Goal: Task Accomplishment & Management: Use online tool/utility

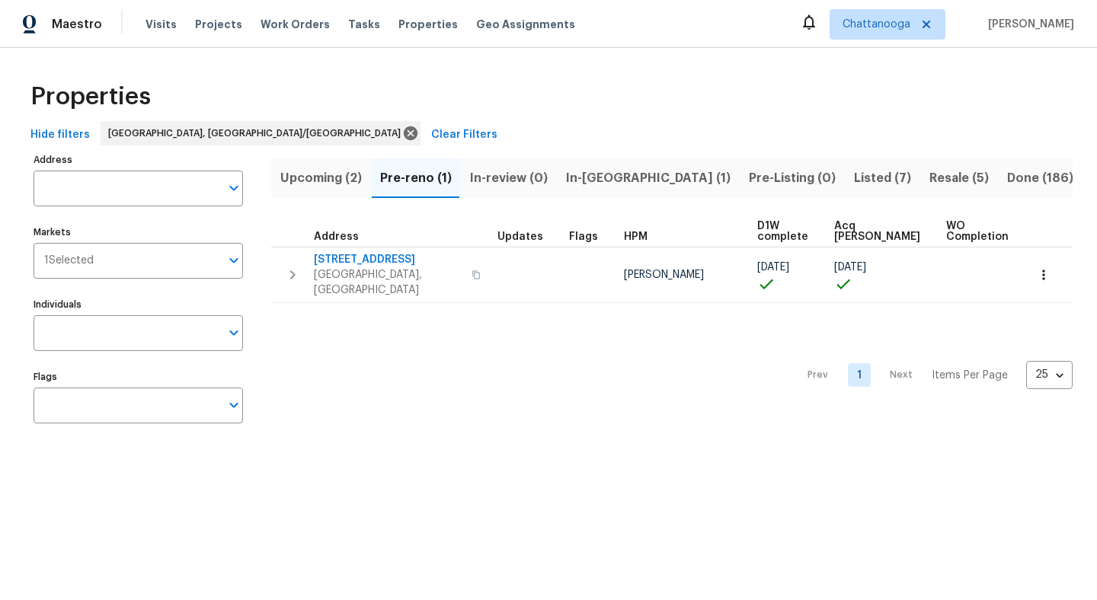
click at [601, 174] on span "In-reno (1)" at bounding box center [648, 178] width 165 height 21
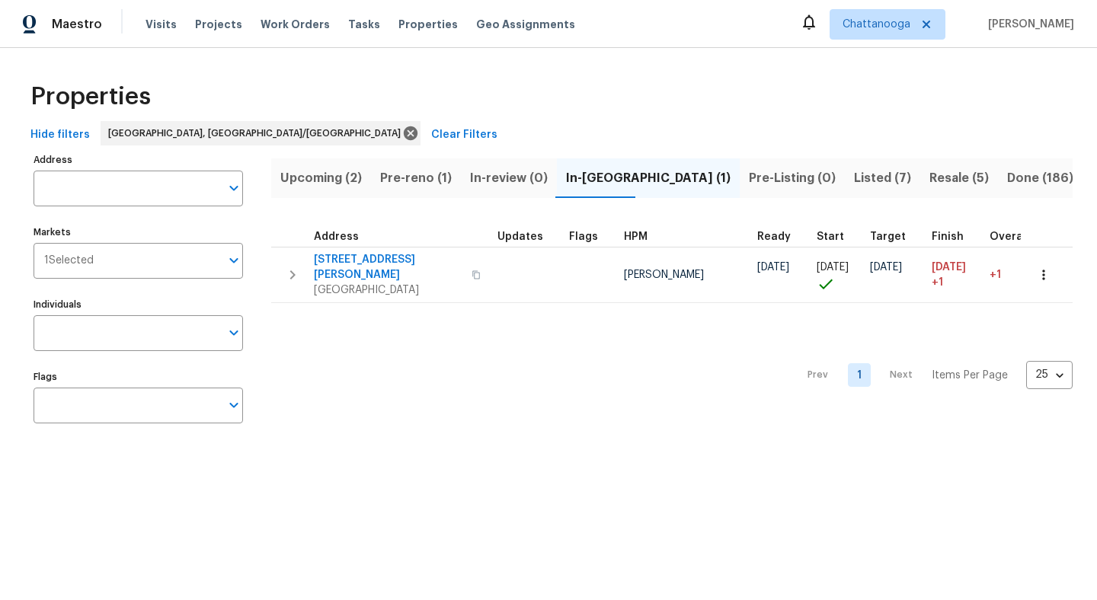
click at [854, 178] on span "Listed (7)" at bounding box center [882, 178] width 57 height 21
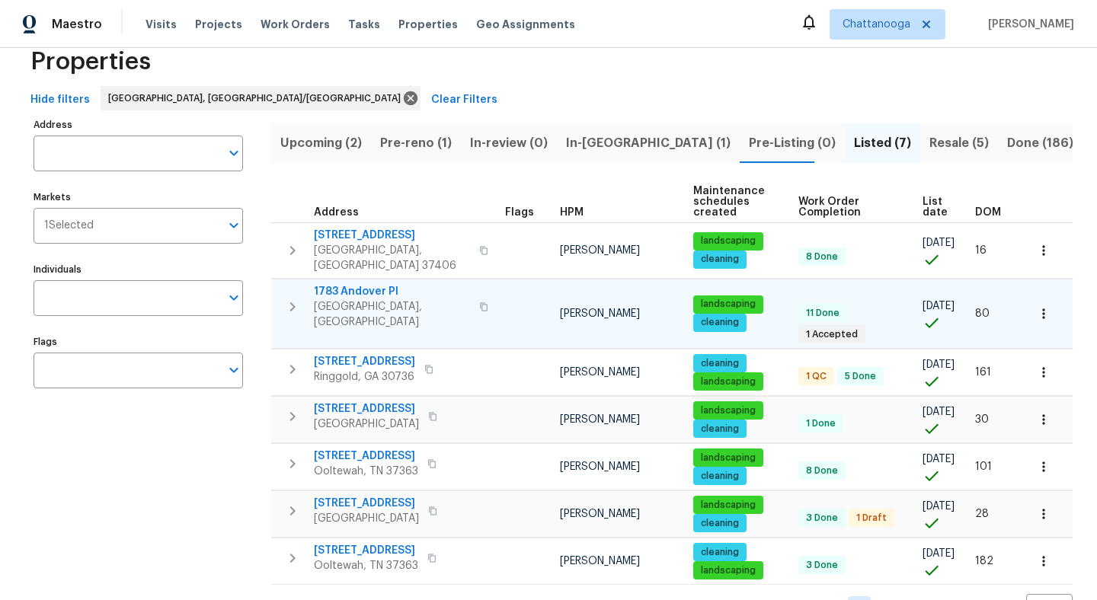
scroll to position [38, 0]
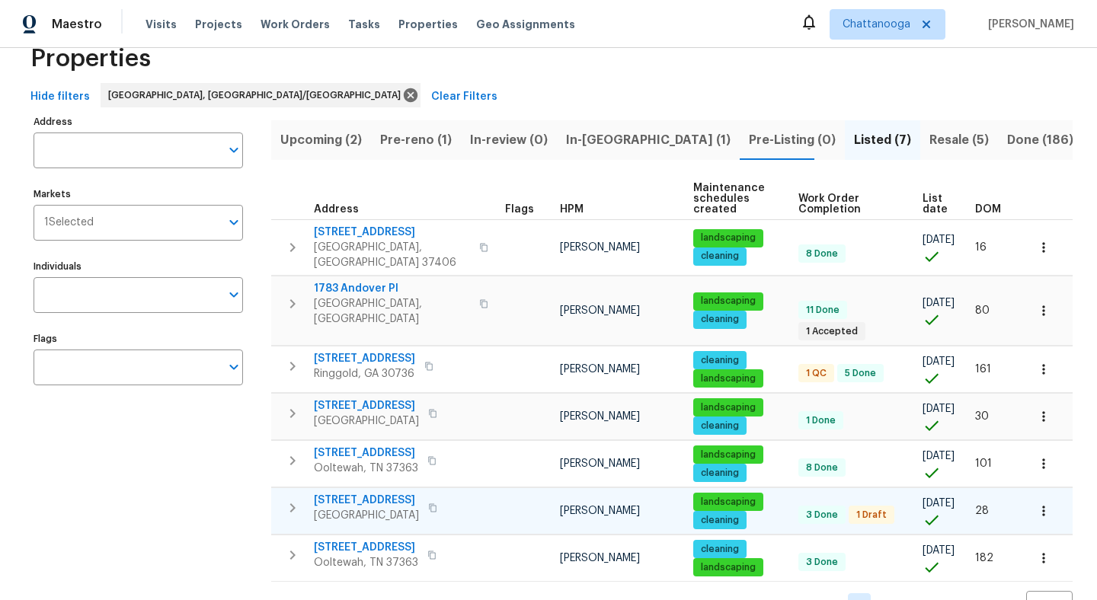
click at [371, 493] on span "[STREET_ADDRESS]" at bounding box center [366, 500] width 105 height 15
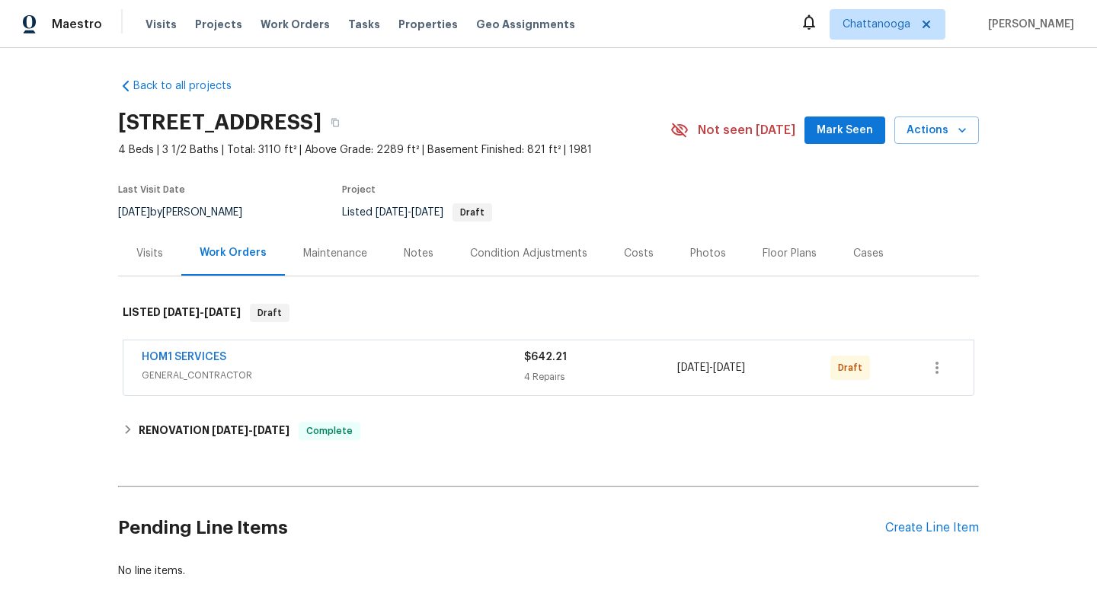
click at [472, 357] on div "HOM1 SERVICES" at bounding box center [333, 359] width 383 height 18
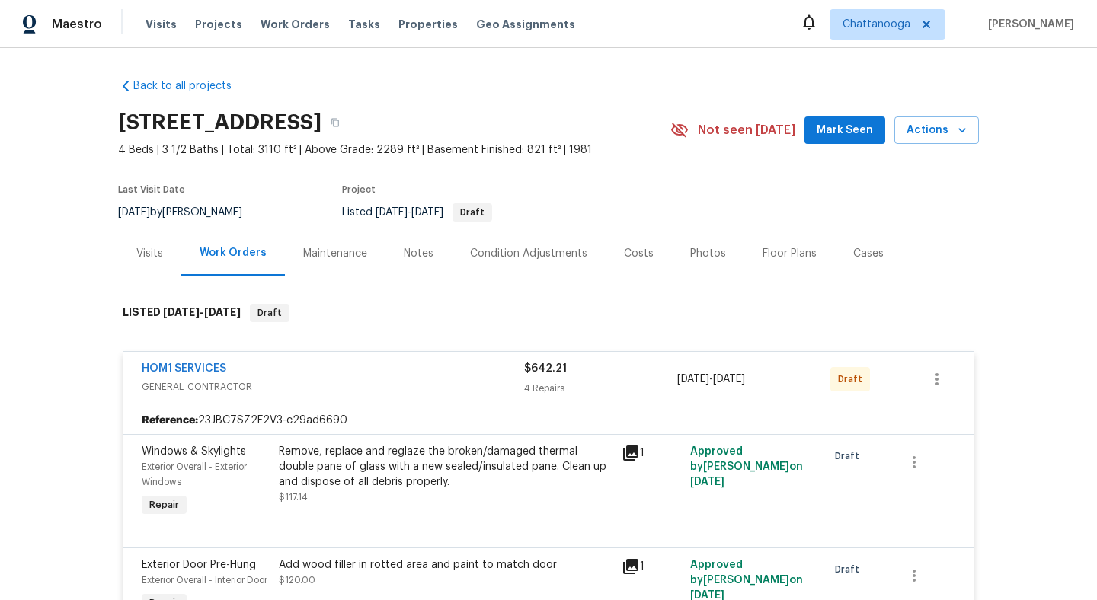
click at [1017, 234] on div "Back to all projects [STREET_ADDRESS] 4 Beds | 3 1/2 Baths | Total: 3110 ft² | …" at bounding box center [548, 324] width 1097 height 552
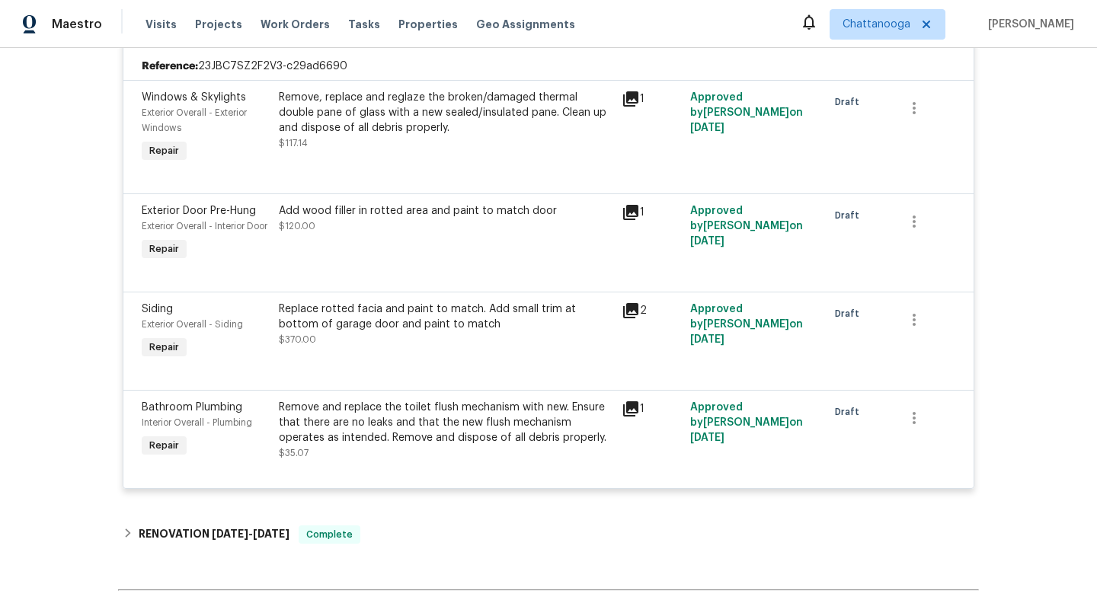
scroll to position [352, 0]
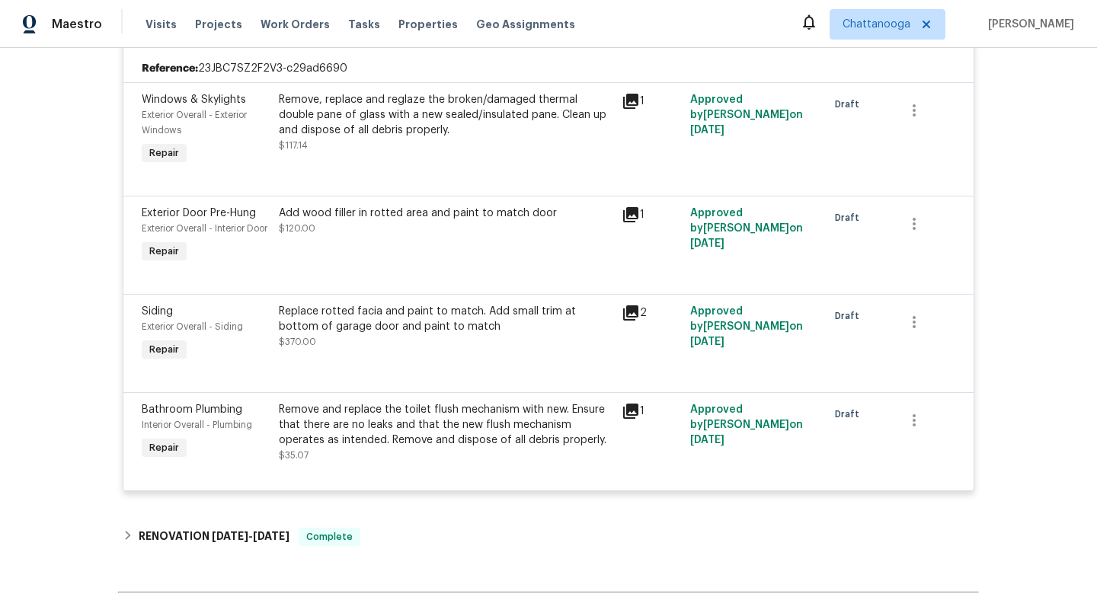
click at [419, 335] on div "Replace rotted facia and paint to match. Add small trim at bottom of garage doo…" at bounding box center [446, 319] width 334 height 30
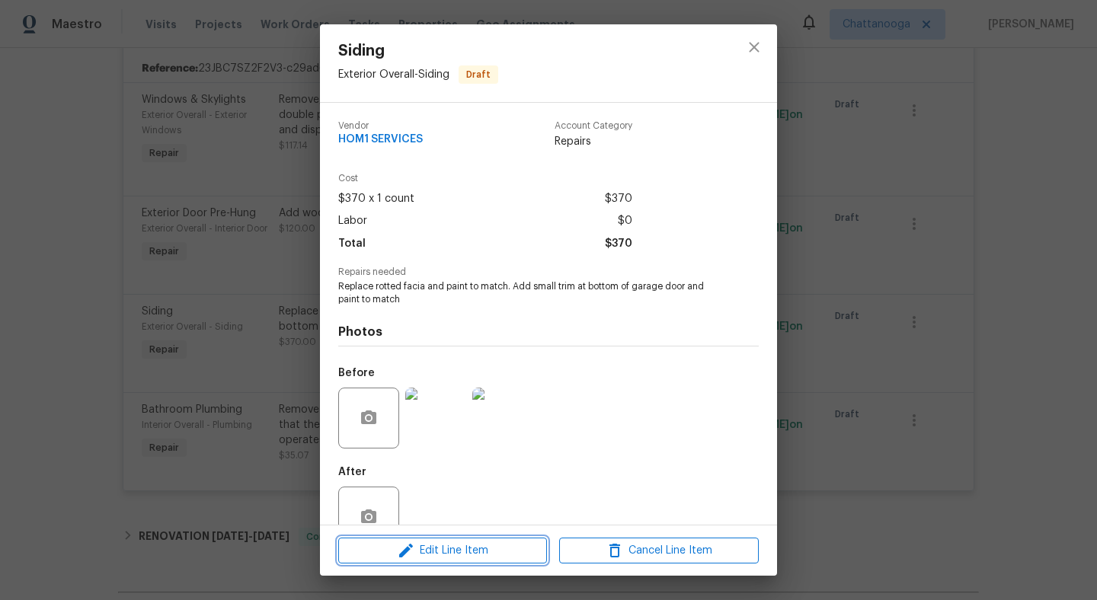
click at [454, 546] on span "Edit Line Item" at bounding box center [443, 551] width 200 height 19
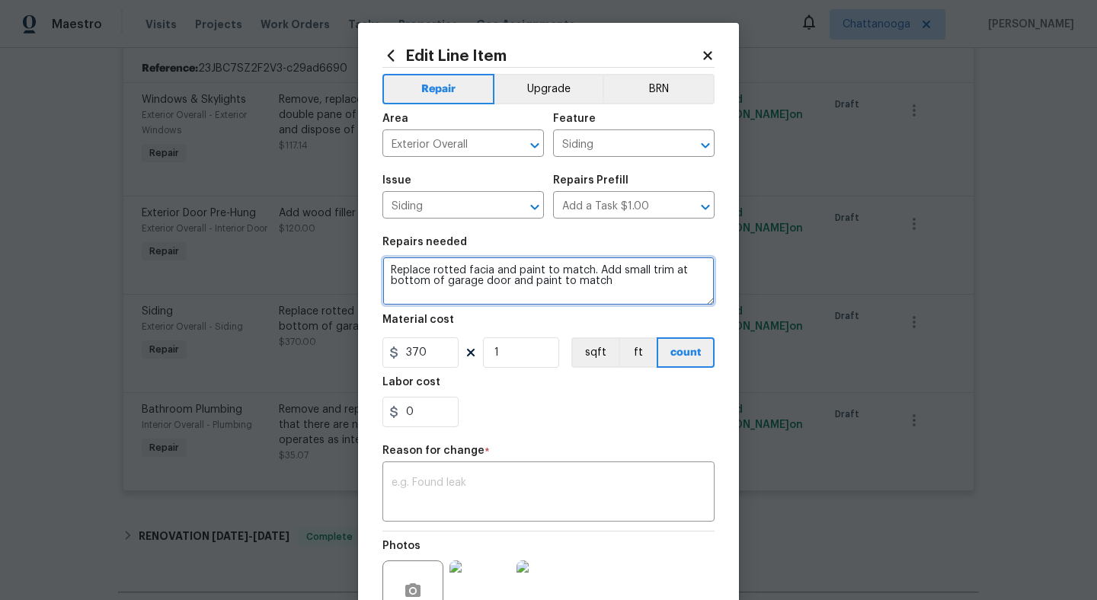
drag, startPoint x: 529, startPoint y: 283, endPoint x: 591, endPoint y: 269, distance: 64.1
click at [591, 269] on textarea "Replace rotted facia and paint to match. Add small trim at bottom of garage doo…" at bounding box center [549, 281] width 332 height 49
drag, startPoint x: 605, startPoint y: 287, endPoint x: 597, endPoint y: 267, distance: 20.8
click at [597, 267] on textarea "Replace rotted facia and paint to match. Add small trim at bottom of garage doo…" at bounding box center [549, 281] width 332 height 49
type textarea "Replace rotted facia and paint to match."
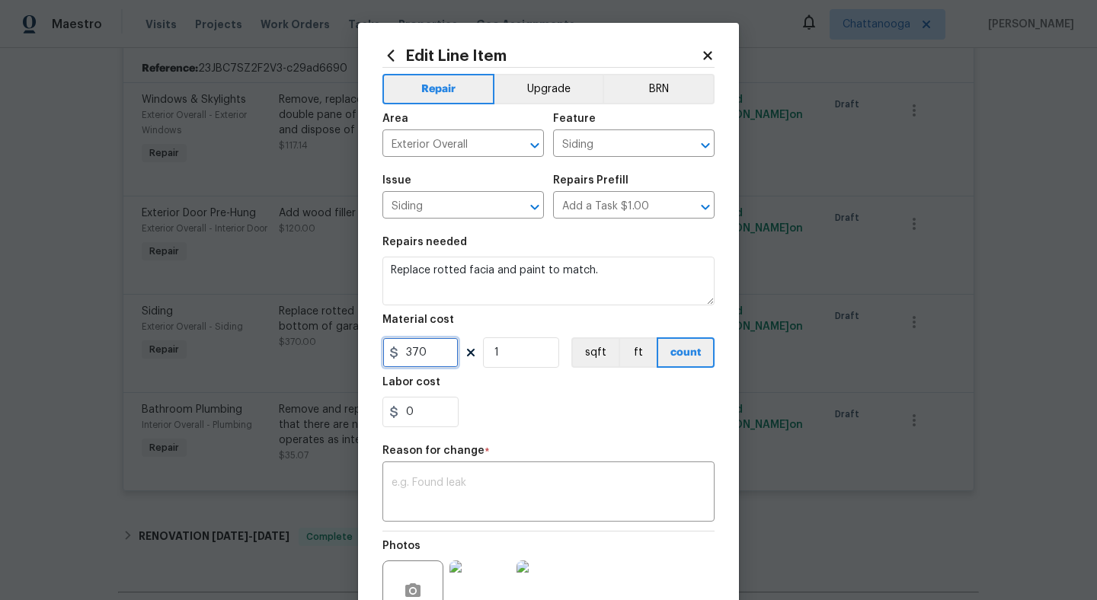
click at [442, 357] on input "370" at bounding box center [421, 353] width 76 height 30
type input "150"
click at [482, 511] on div "x ​" at bounding box center [549, 494] width 332 height 56
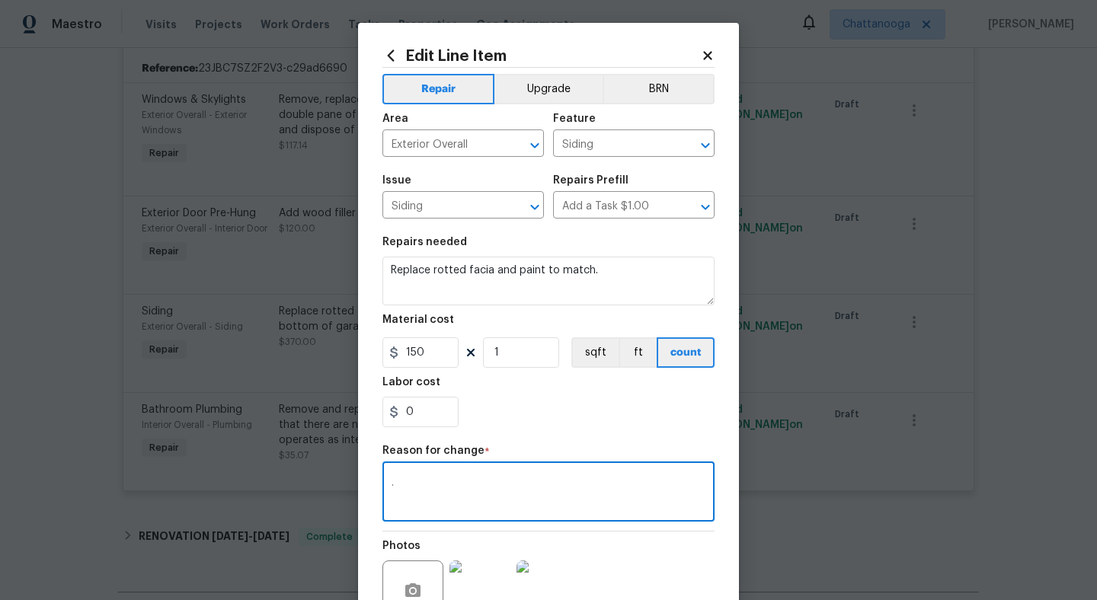
type textarea "."
click at [562, 423] on div "0" at bounding box center [549, 412] width 332 height 30
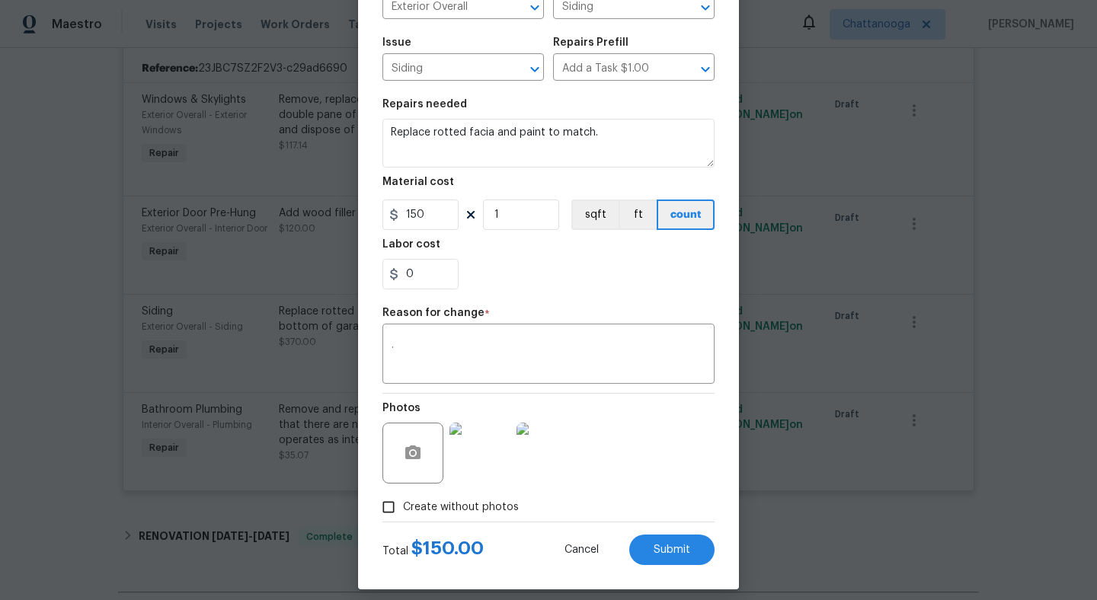
scroll to position [151, 0]
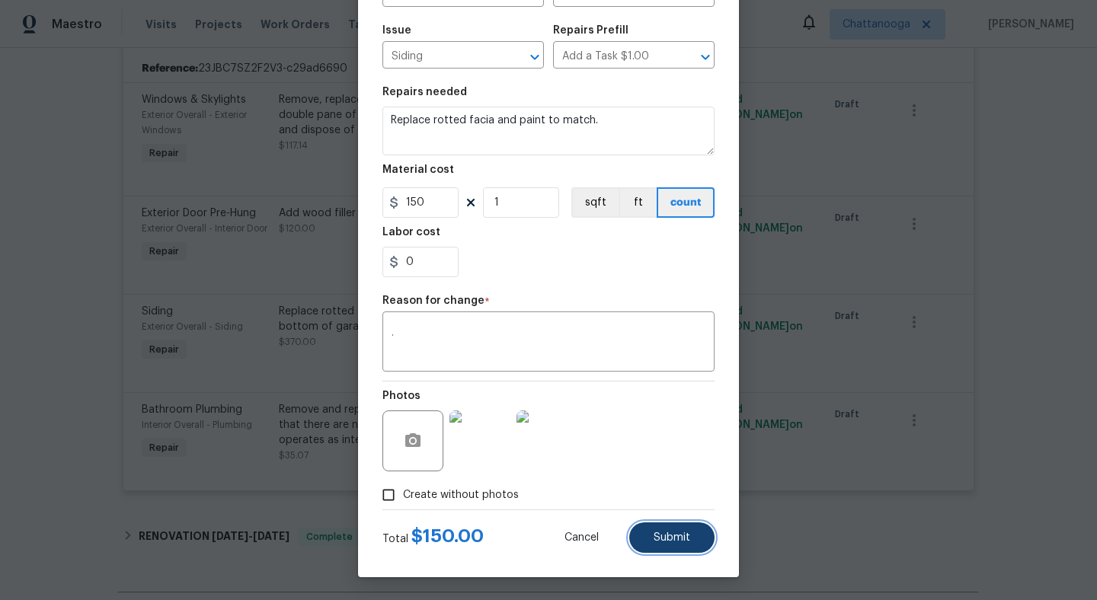
click at [695, 540] on button "Submit" at bounding box center [671, 538] width 85 height 30
type textarea "Replace rotted facia and paint to match. Add small trim at bottom of garage doo…"
type input "370"
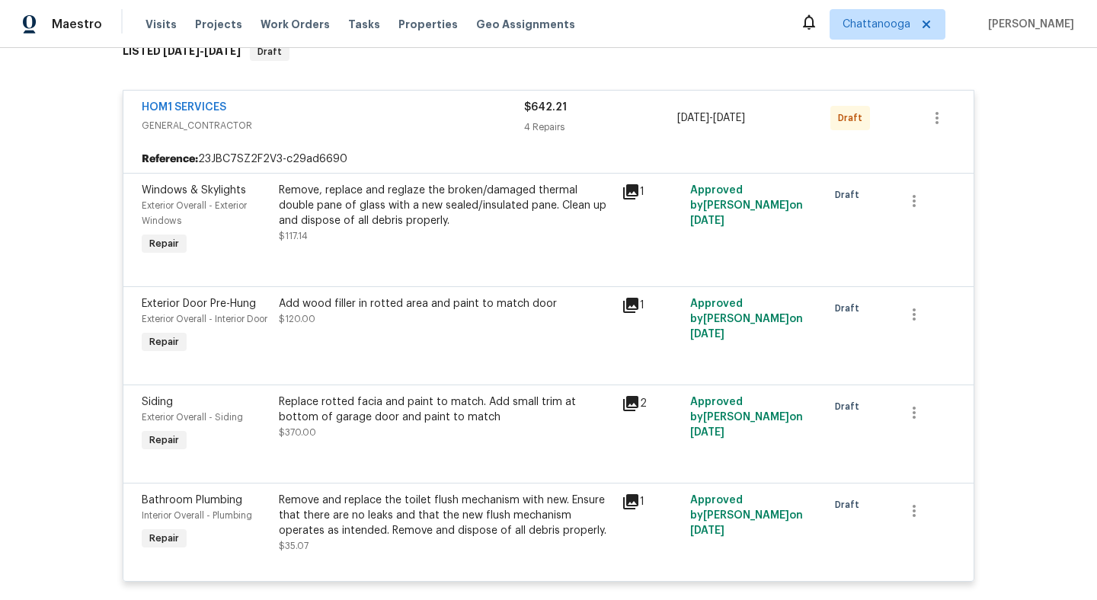
scroll to position [185, 0]
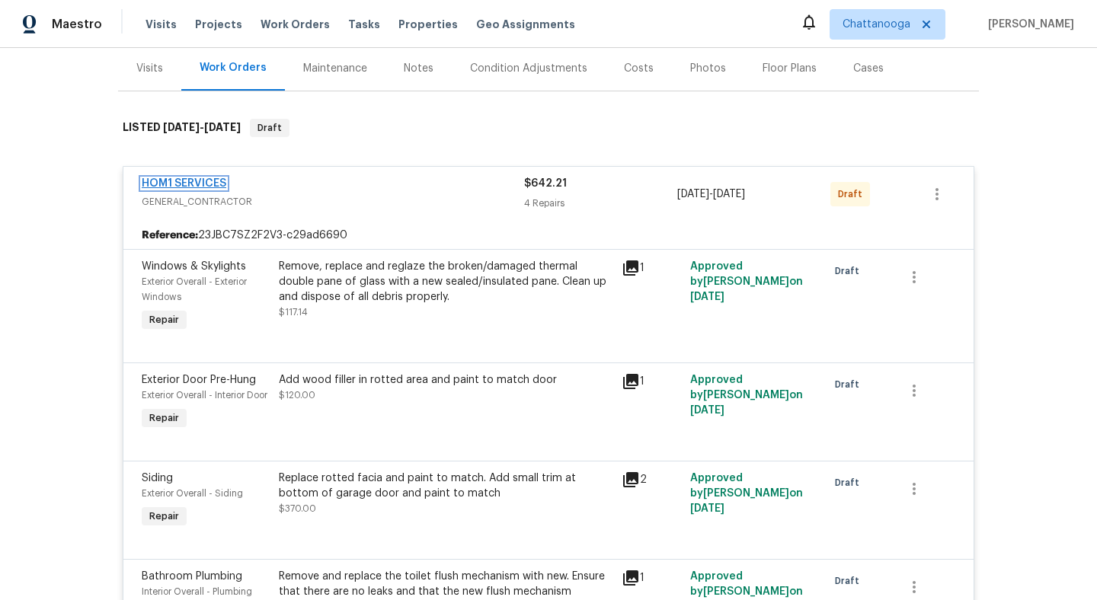
click at [207, 184] on link "HOM1 SERVICES" at bounding box center [184, 183] width 85 height 11
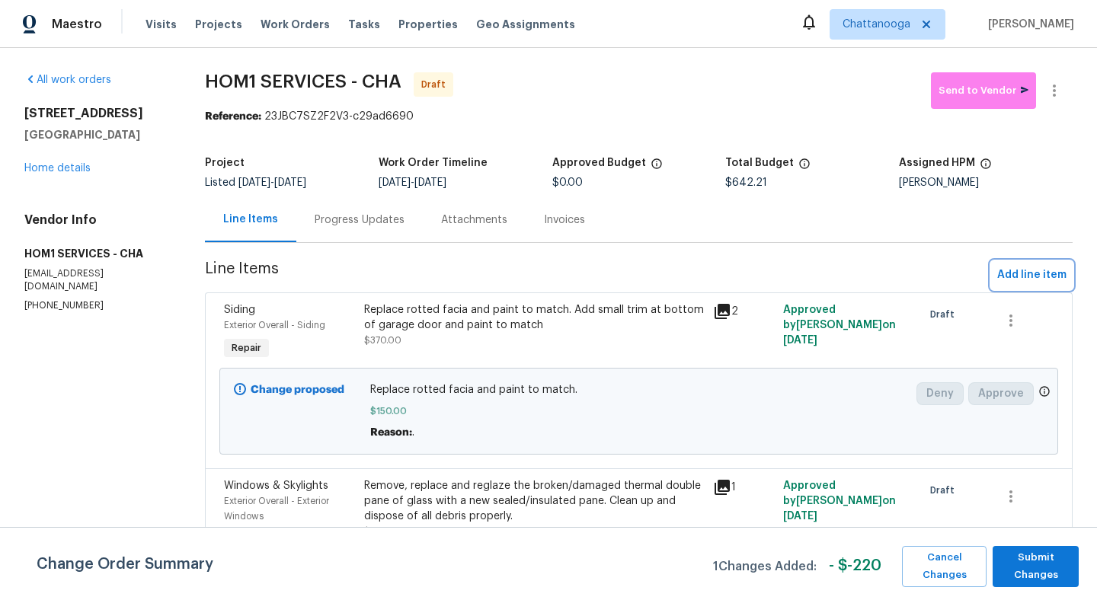
click at [1033, 270] on span "Add line item" at bounding box center [1031, 275] width 69 height 19
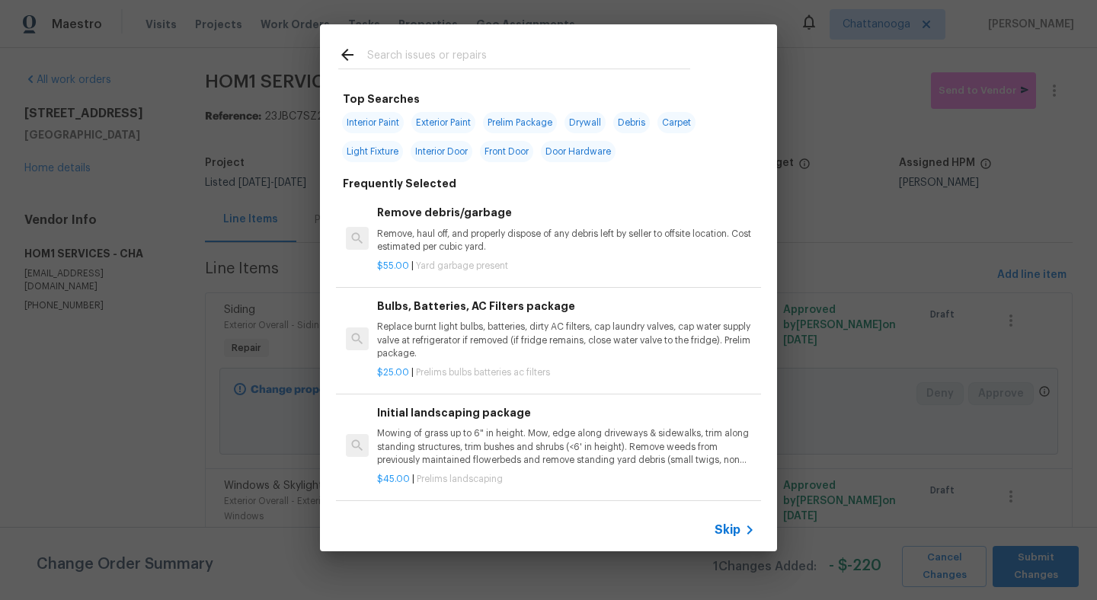
click at [431, 70] on div at bounding box center [514, 54] width 389 height 60
click at [428, 50] on input "text" at bounding box center [528, 57] width 323 height 23
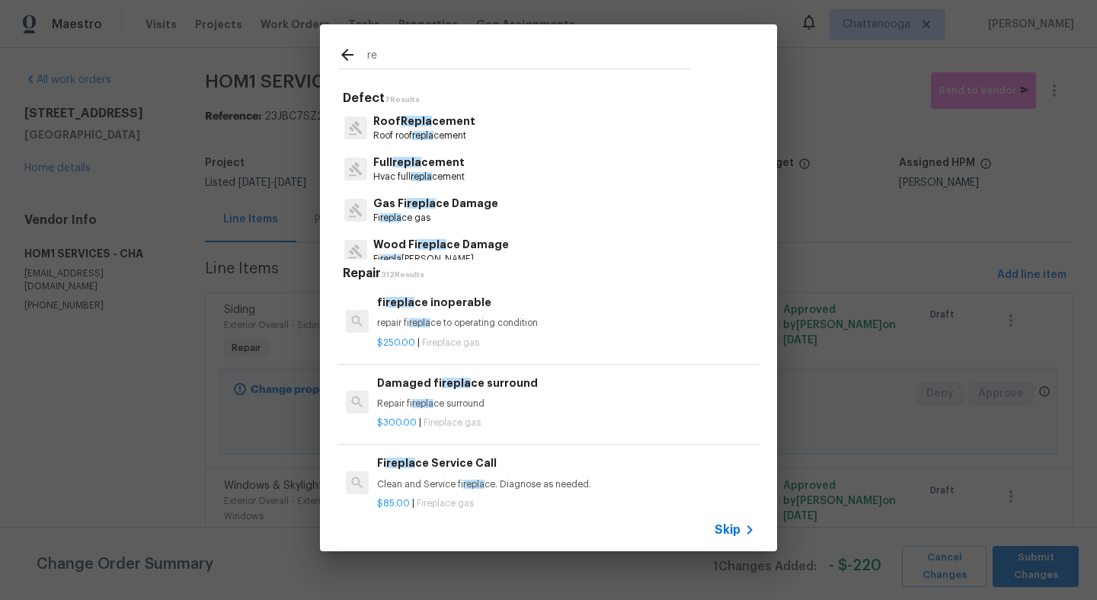
type input "r"
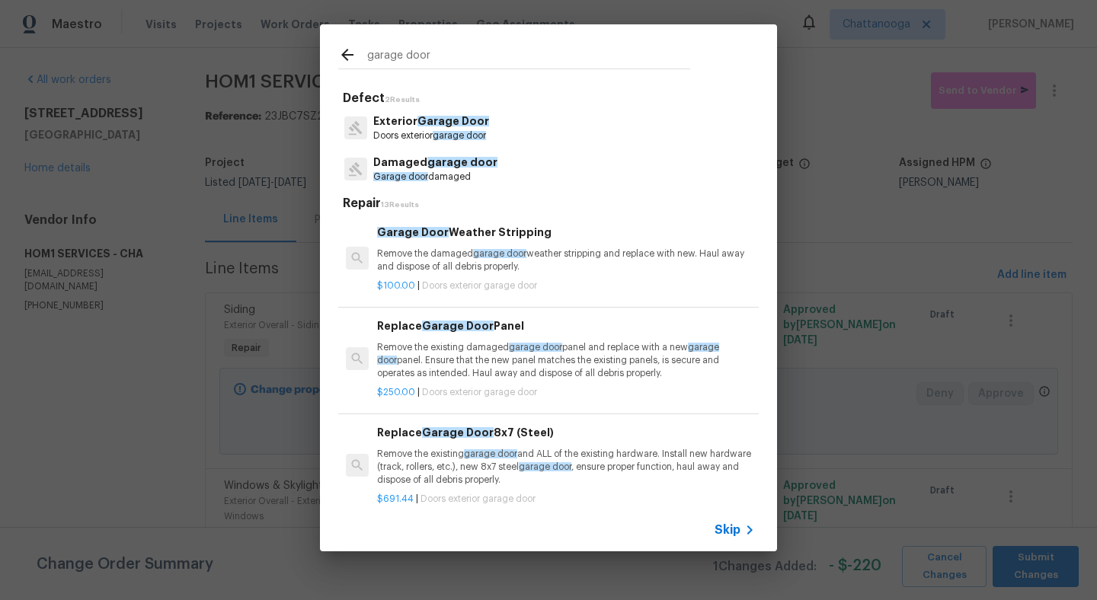
type input "garage door"
click at [403, 126] on p "Exterior Garage Door" at bounding box center [431, 122] width 116 height 16
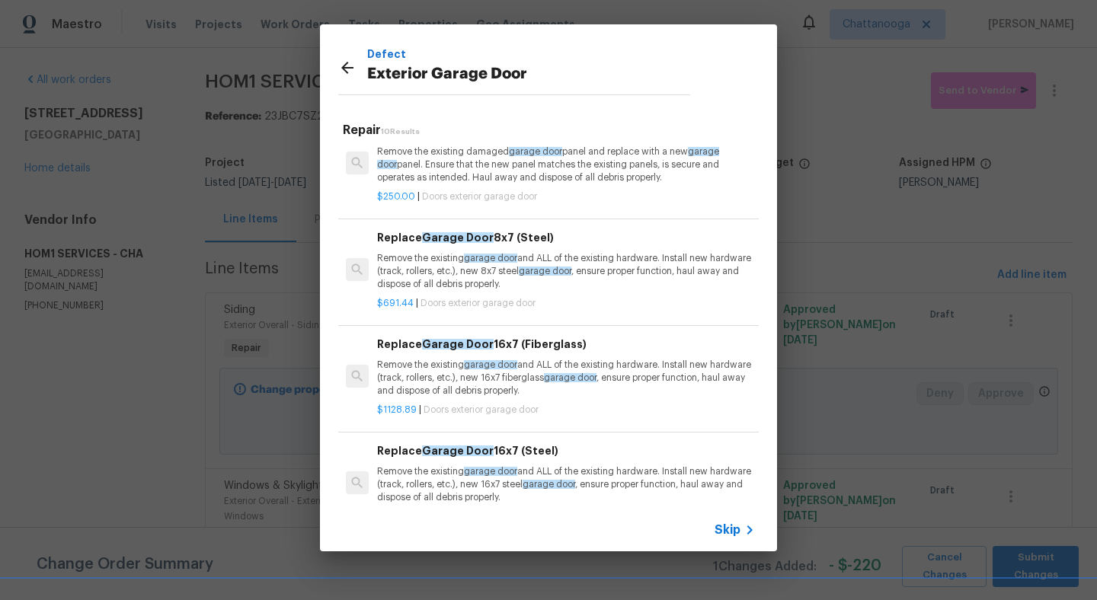
scroll to position [144, 0]
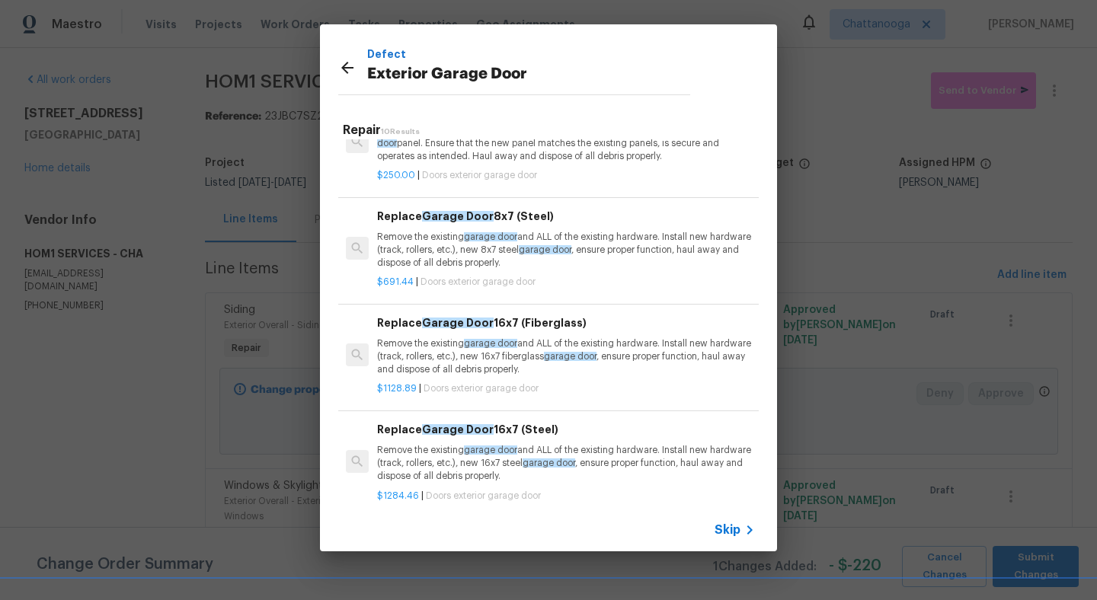
click at [433, 247] on p "Remove the existing garage door and ALL of the existing hardware. Install new h…" at bounding box center [566, 250] width 378 height 39
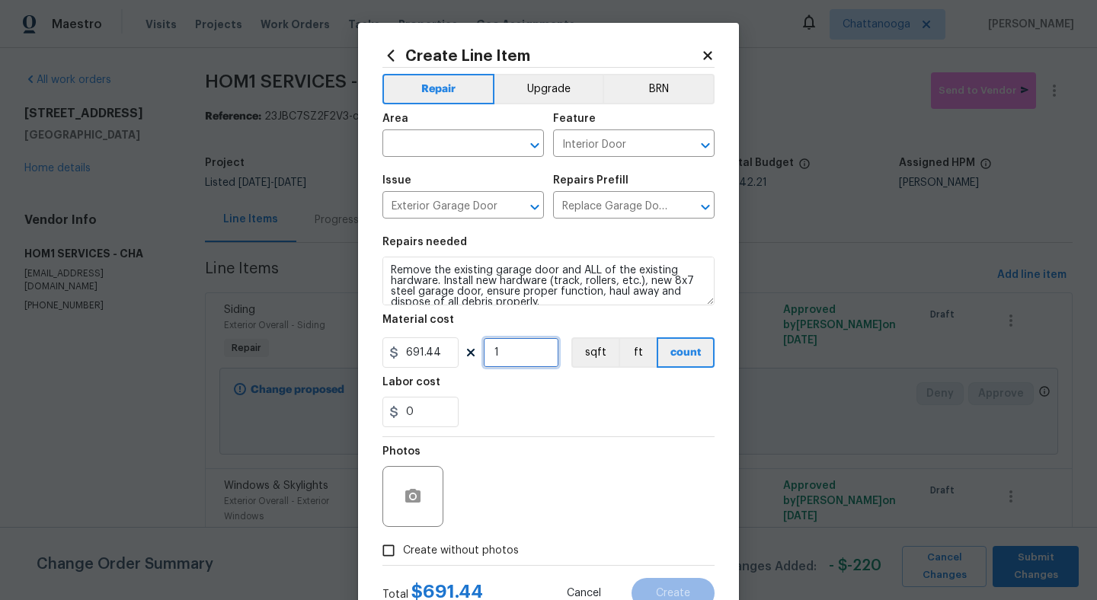
click at [530, 359] on input "1" at bounding box center [521, 353] width 76 height 30
type input "2"
click at [466, 139] on input "text" at bounding box center [442, 145] width 119 height 24
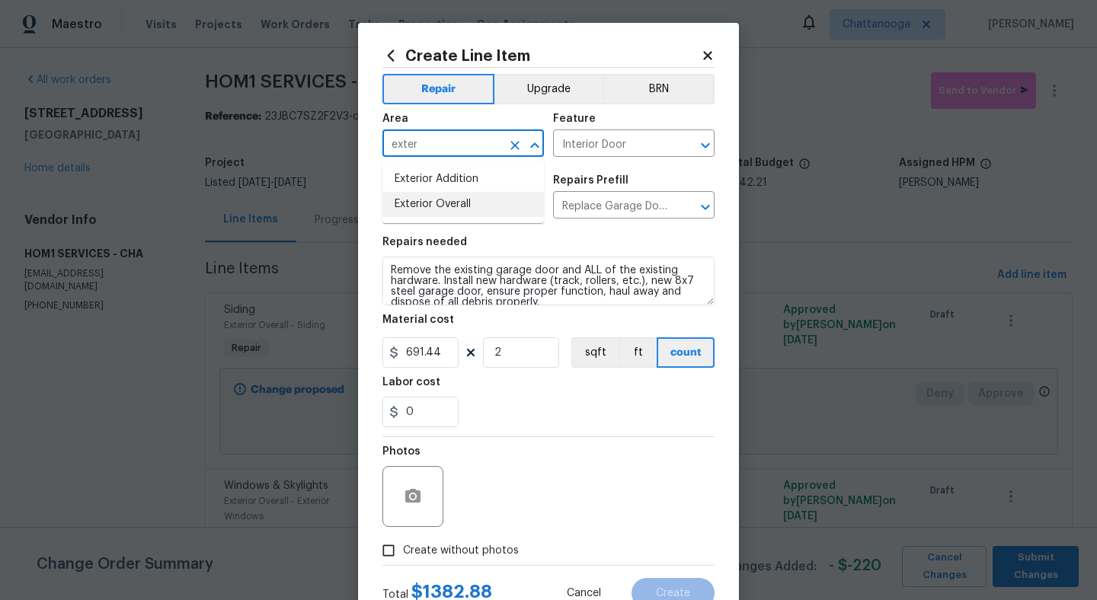
click at [446, 203] on li "Exterior Overall" at bounding box center [464, 204] width 162 height 25
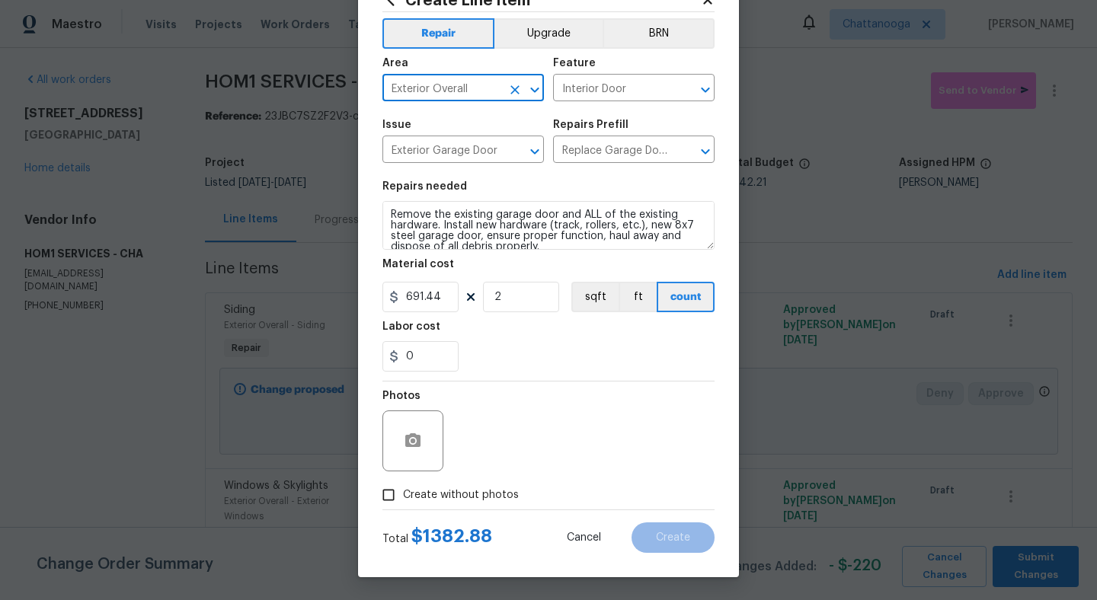
type input "Exterior Overall"
click at [386, 496] on input "Create without photos" at bounding box center [388, 495] width 29 height 29
checkbox input "true"
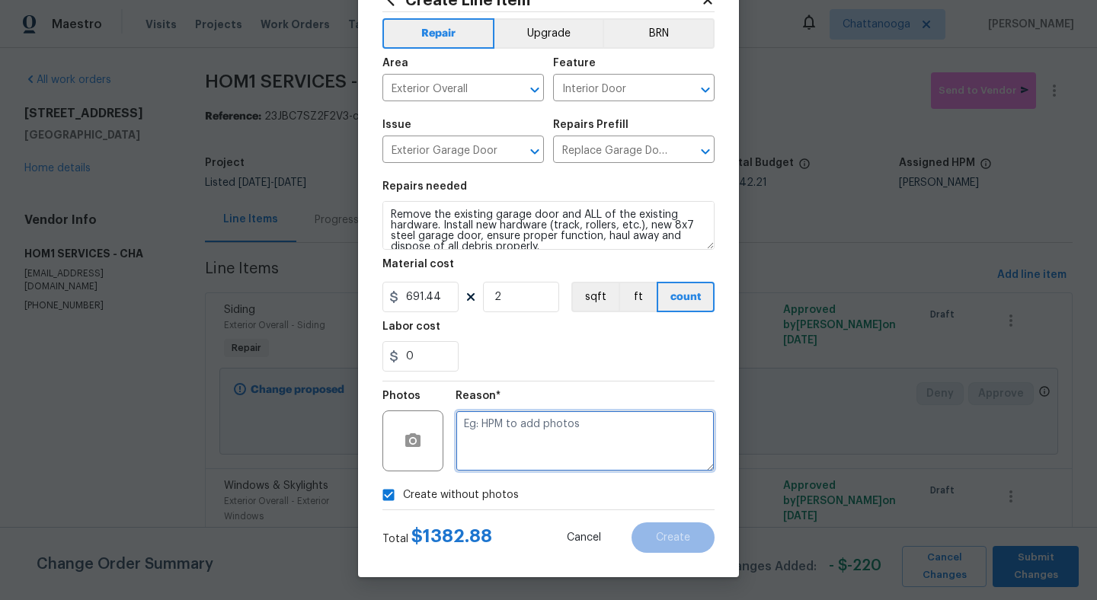
click at [516, 440] on textarea at bounding box center [585, 441] width 259 height 61
type textarea "."
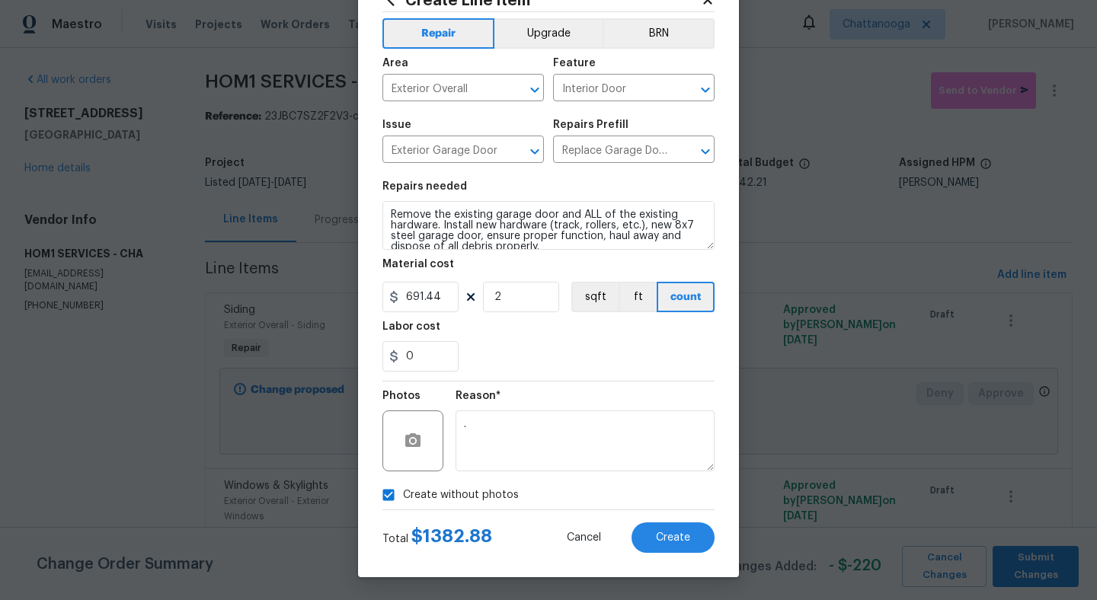
click at [560, 378] on section "Repairs needed Remove the existing garage door and ALL of the existing hardware…" at bounding box center [549, 276] width 332 height 209
click at [689, 527] on button "Create" at bounding box center [673, 538] width 83 height 30
type input "0"
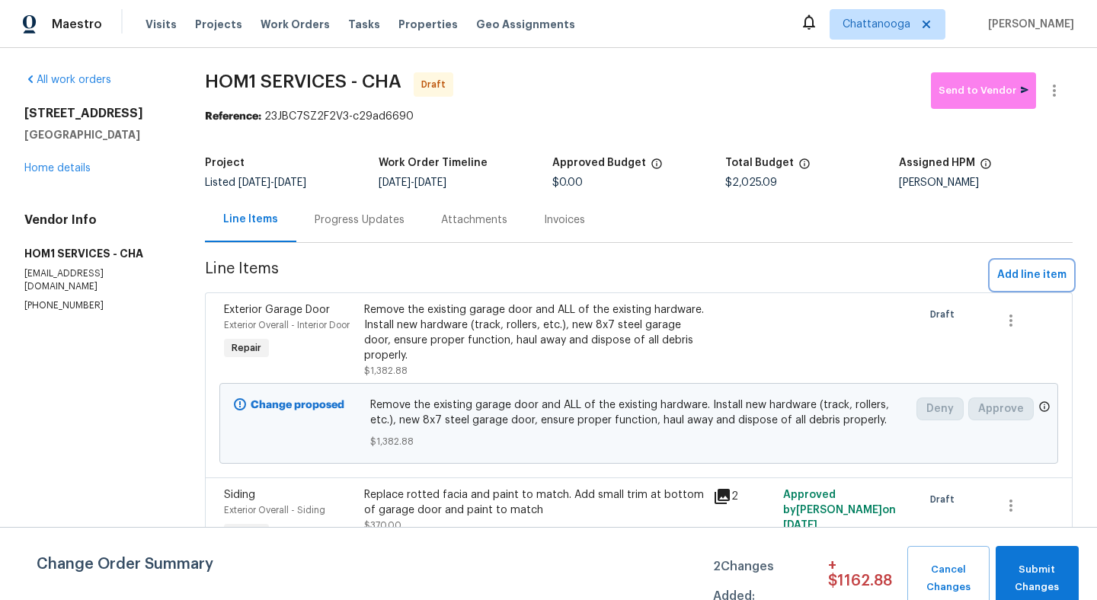
click at [1031, 274] on span "Add line item" at bounding box center [1031, 275] width 69 height 19
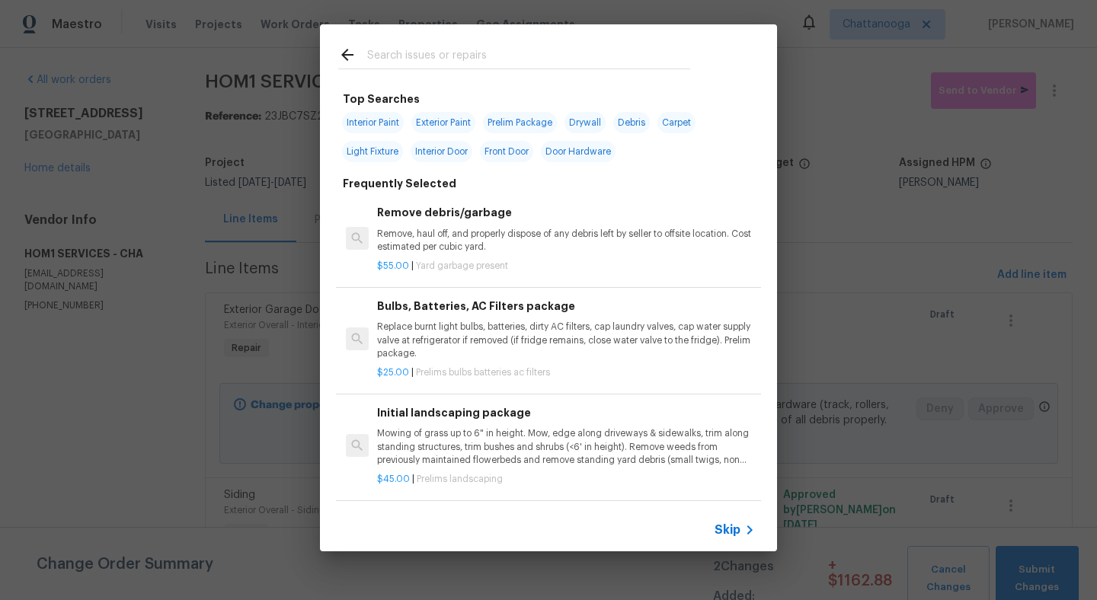
click at [440, 55] on input "text" at bounding box center [528, 57] width 323 height 23
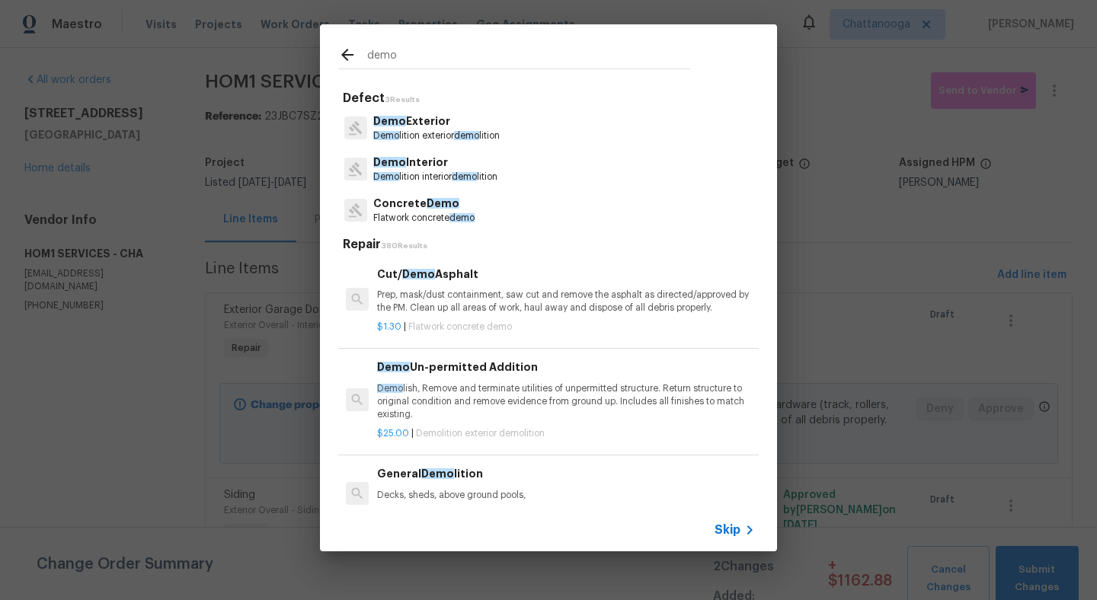
type input "demo"
click at [429, 130] on p "Demo lition exterior demo lition" at bounding box center [436, 136] width 126 height 13
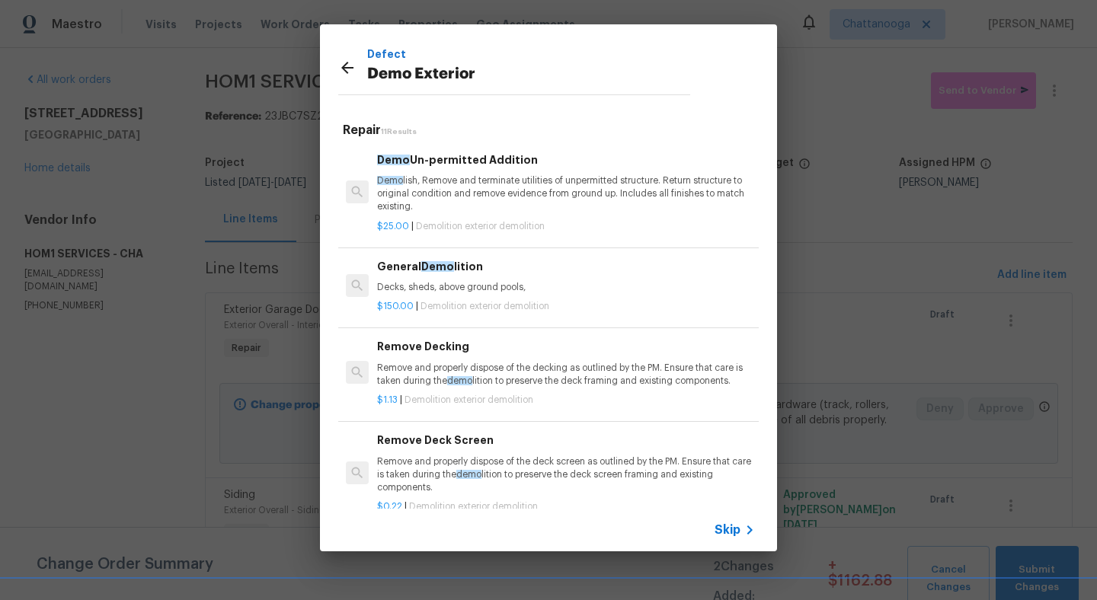
click at [460, 287] on p "Decks, sheds, above ground pools," at bounding box center [566, 287] width 378 height 13
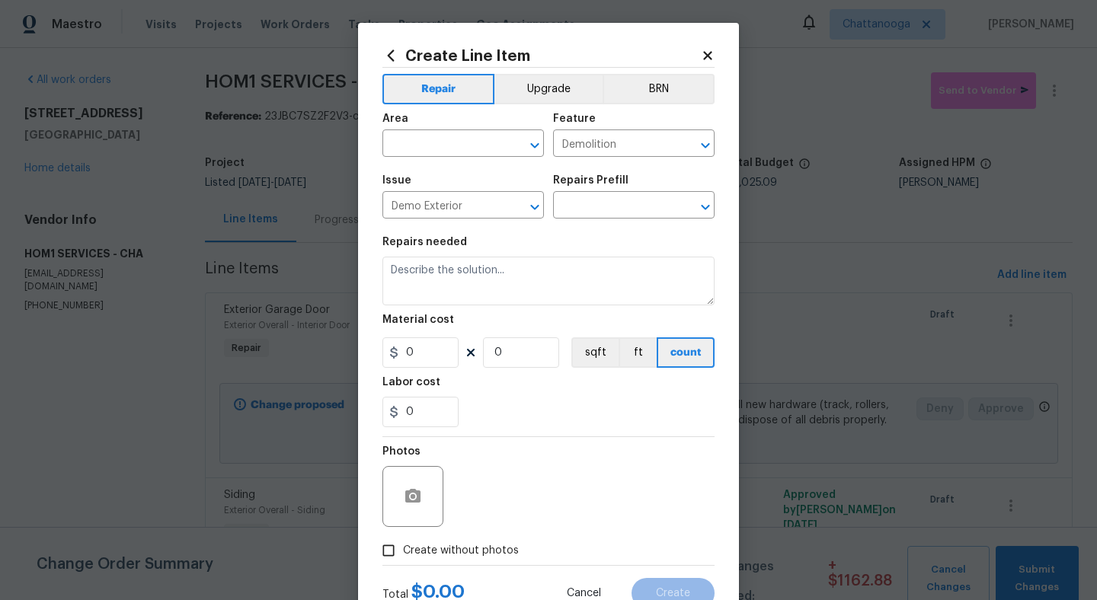
type input "General Demolition $150.00"
type textarea "Decks, sheds, above ground pools,"
type input "150"
type input "1"
click at [479, 149] on input "text" at bounding box center [442, 145] width 119 height 24
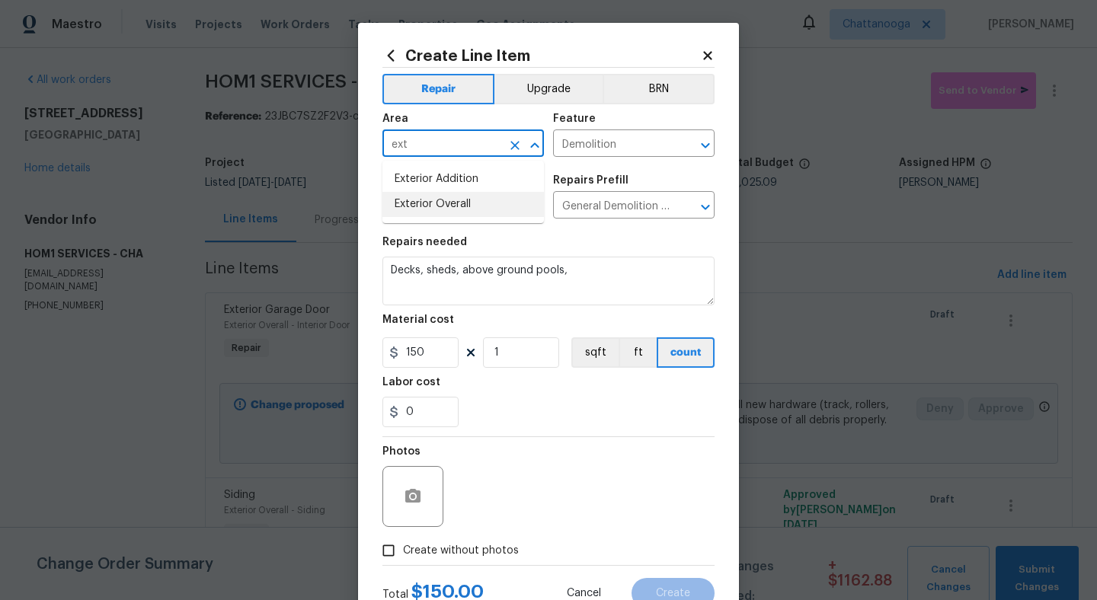
click at [473, 203] on li "Exterior Overall" at bounding box center [464, 204] width 162 height 25
type input "Exterior Overall"
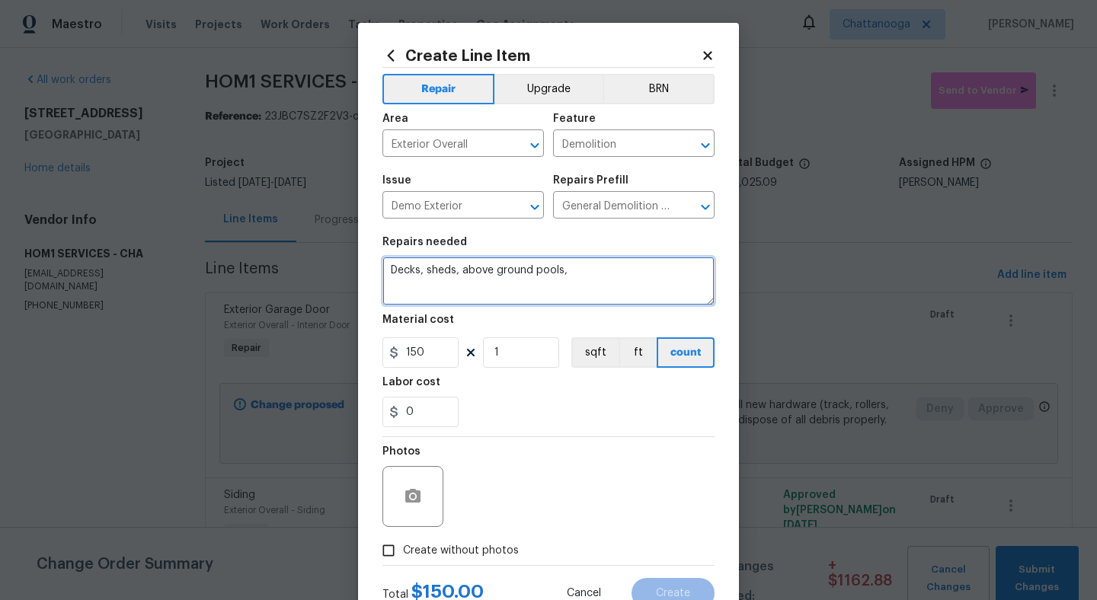
click at [599, 302] on textarea "Decks, sheds, above ground pools," at bounding box center [549, 281] width 332 height 49
type textarea "D"
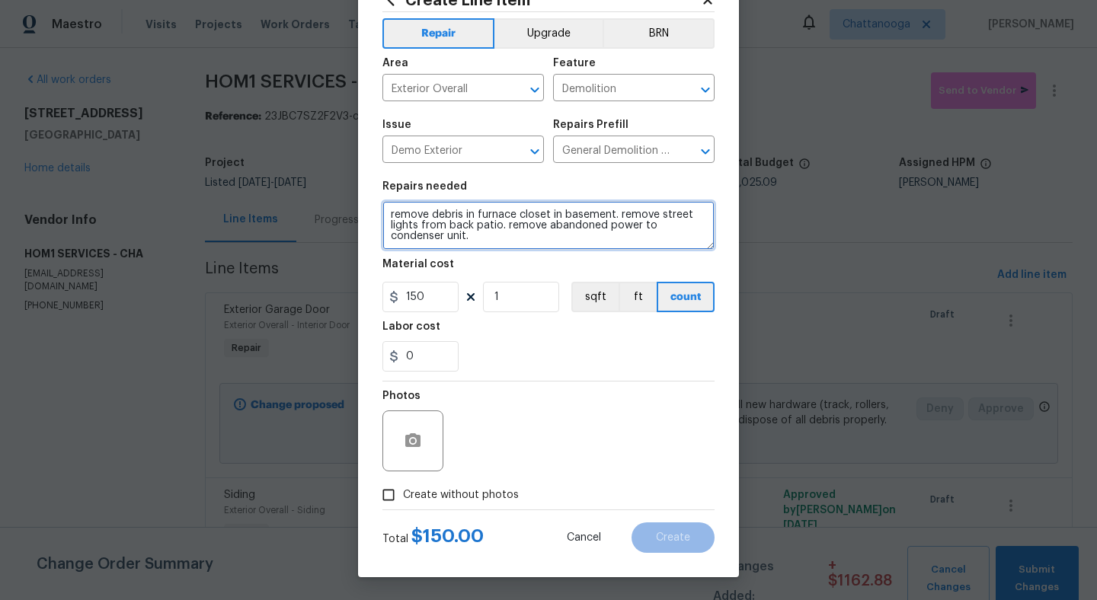
type textarea "remove debris in furnace closet in basement. remove street lights from back pat…"
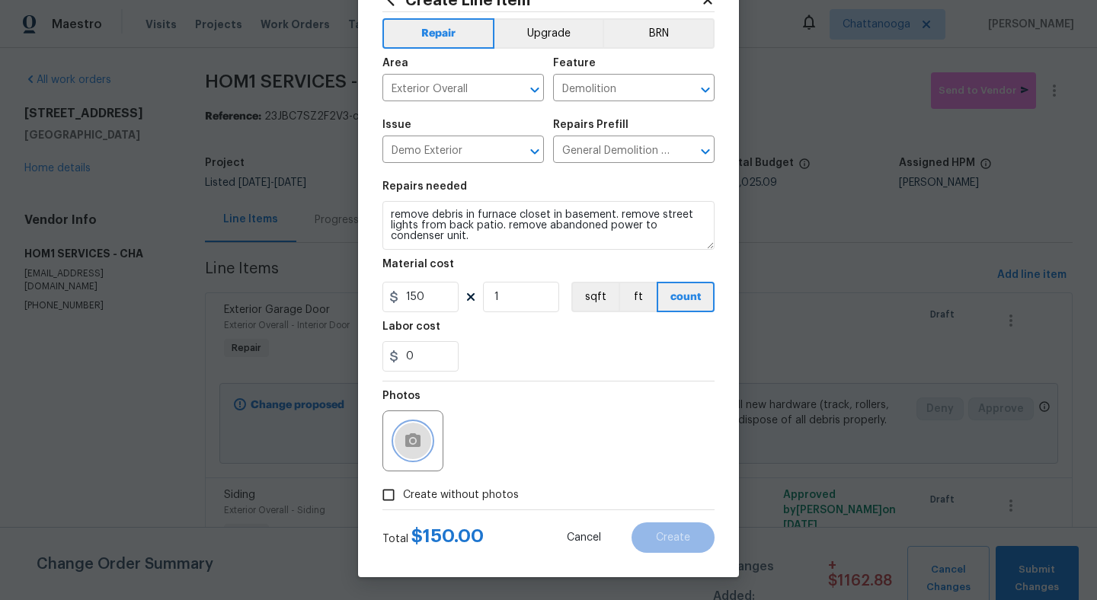
click at [411, 442] on circle "button" at bounding box center [413, 441] width 5 height 5
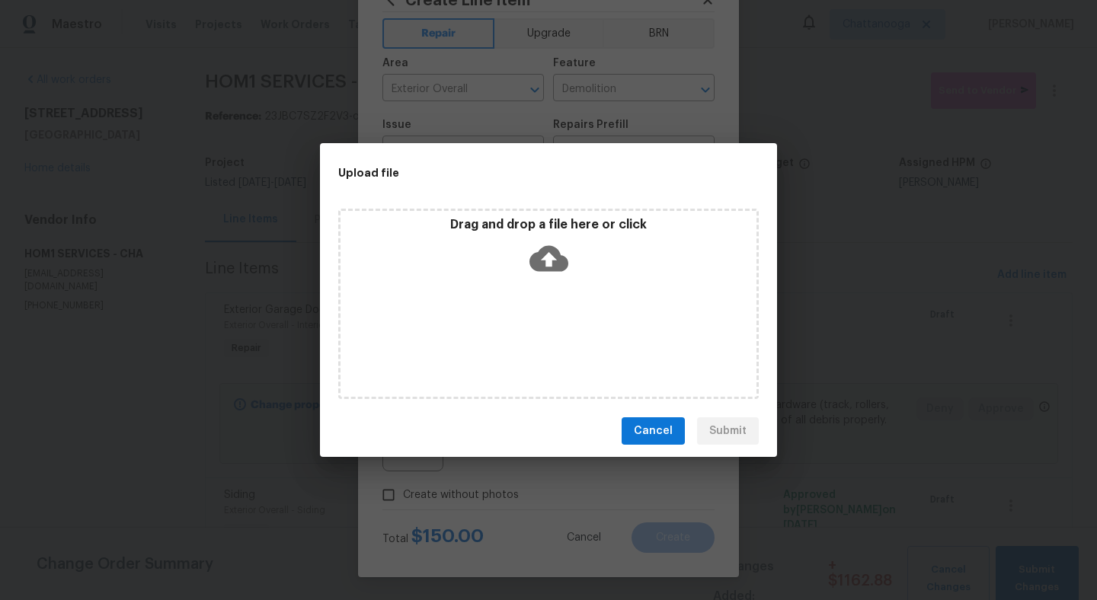
click at [537, 255] on icon at bounding box center [549, 259] width 39 height 26
click at [718, 434] on div "Cancel Submit" at bounding box center [548, 431] width 457 height 53
click at [652, 427] on span "Cancel" at bounding box center [653, 431] width 39 height 19
